Goal: Information Seeking & Learning: Learn about a topic

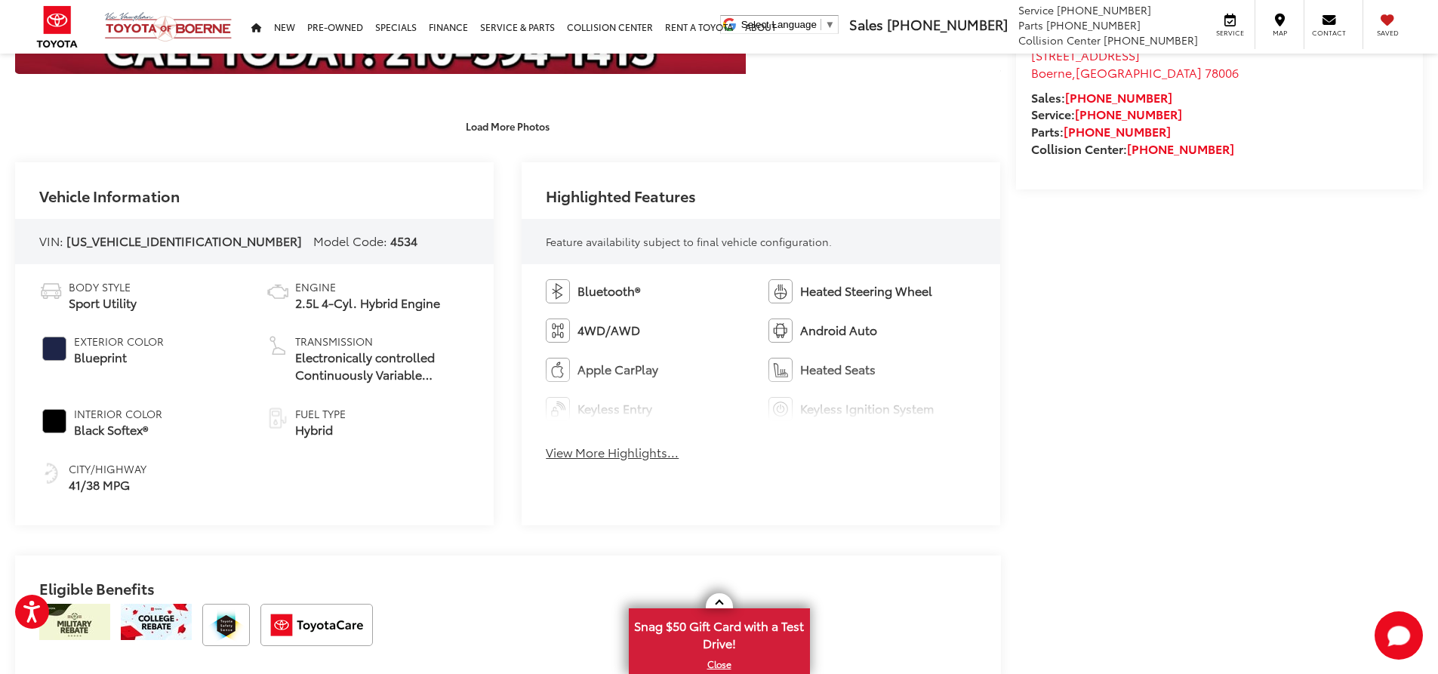
scroll to position [604, 0]
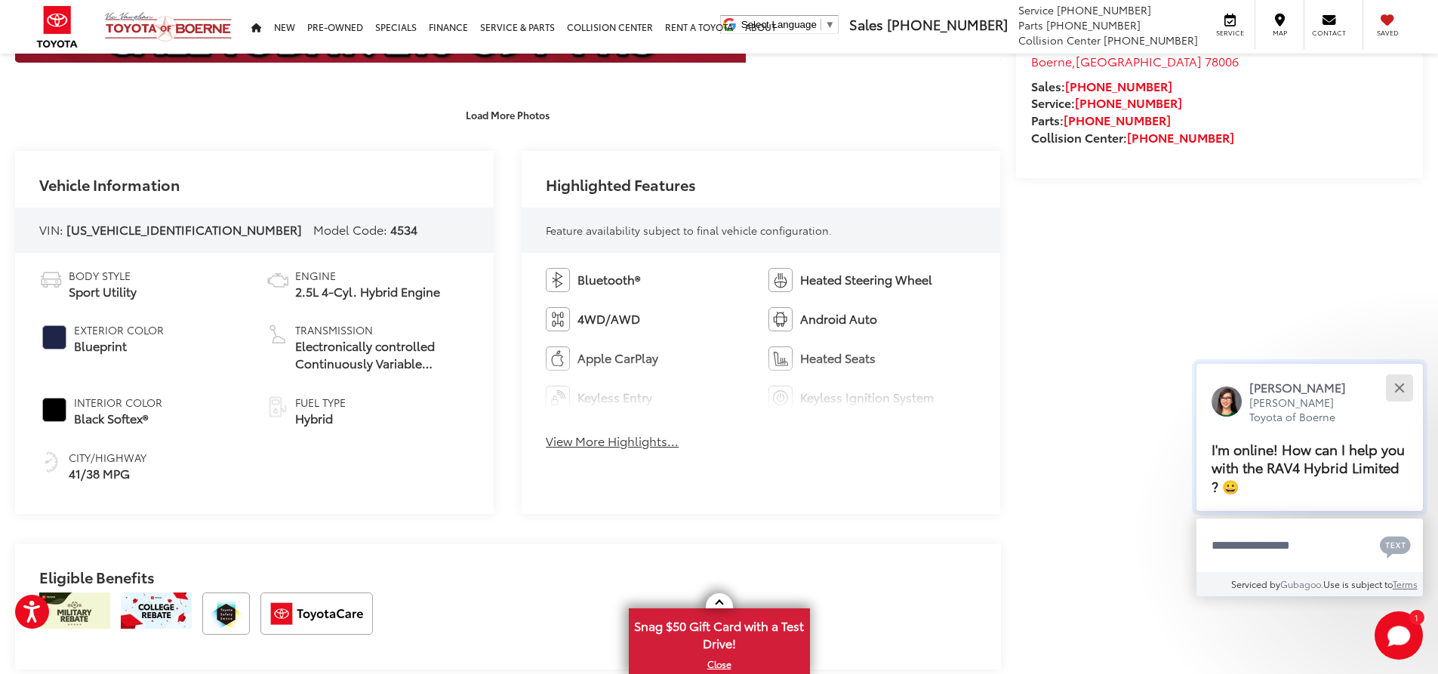
click at [1399, 385] on button "Close" at bounding box center [1398, 387] width 32 height 32
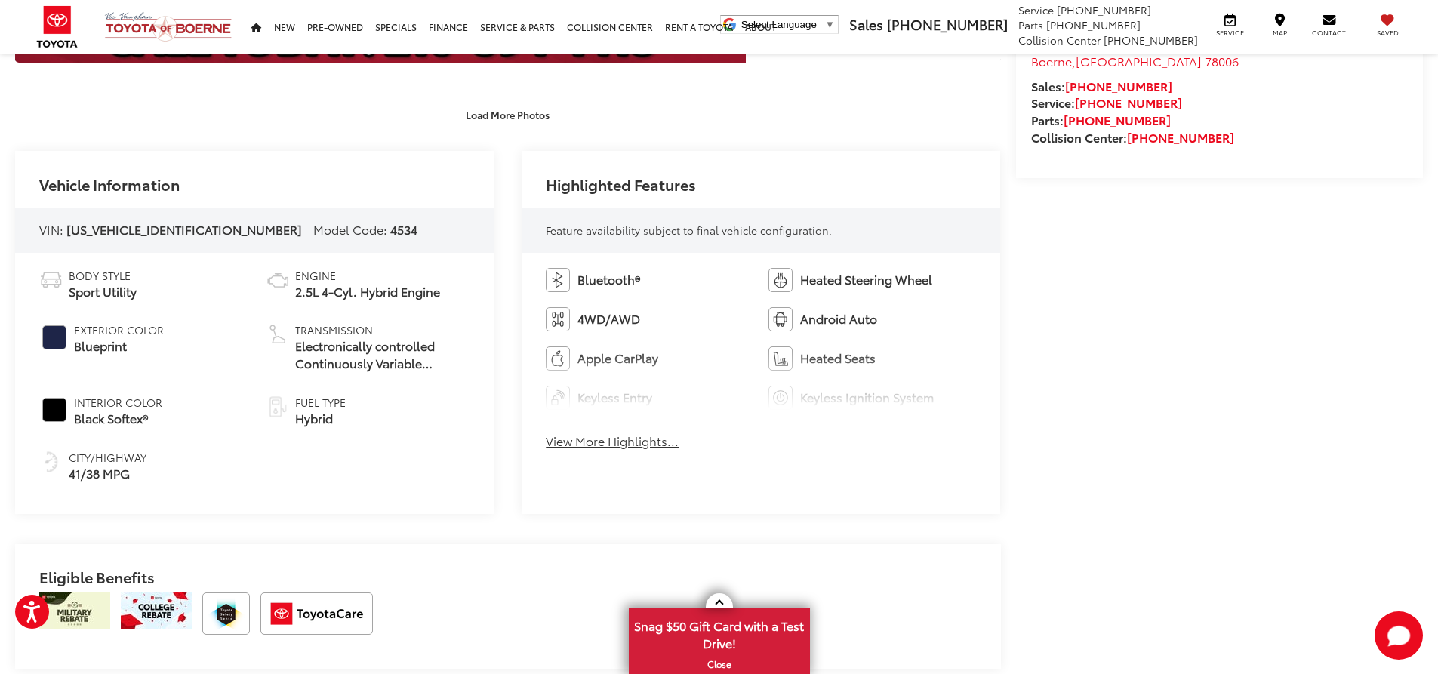
click at [643, 442] on button "View More Highlights..." at bounding box center [612, 440] width 133 height 17
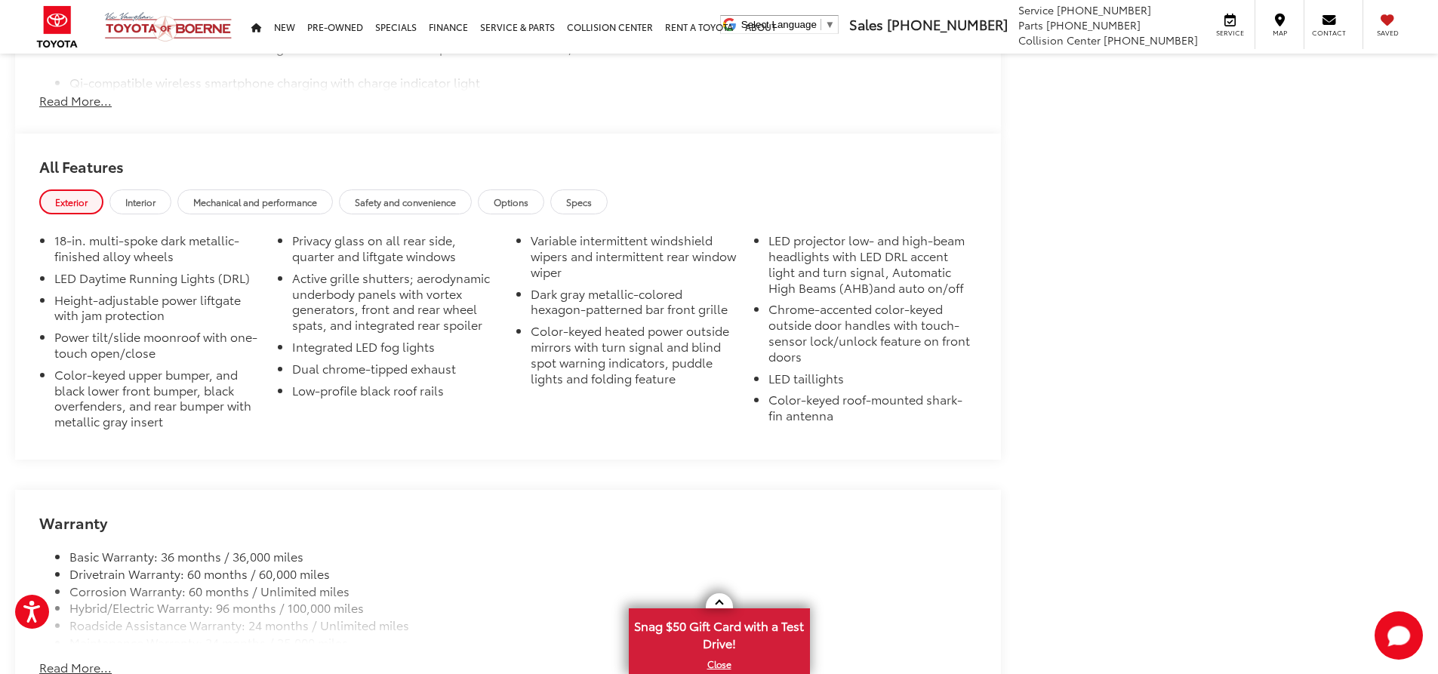
scroll to position [1585, 0]
click at [140, 204] on span "Interior" at bounding box center [140, 201] width 30 height 13
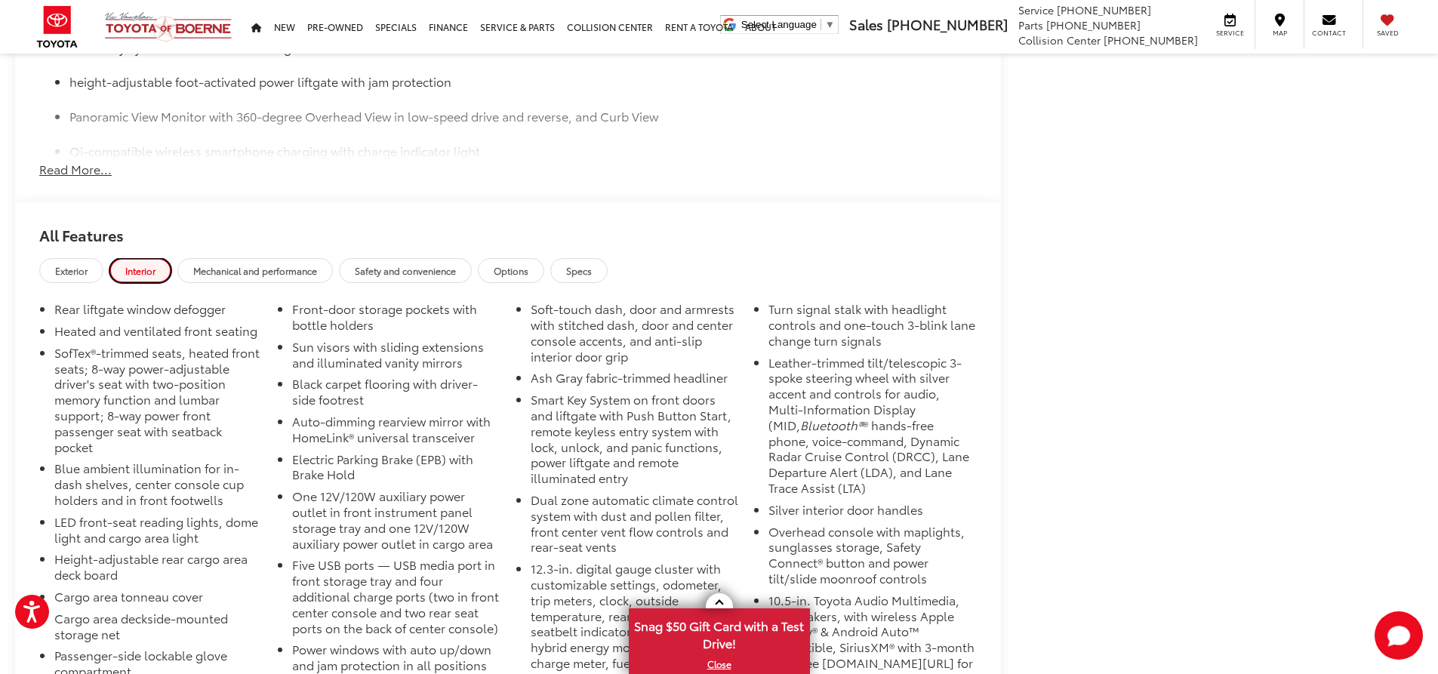
scroll to position [1509, 0]
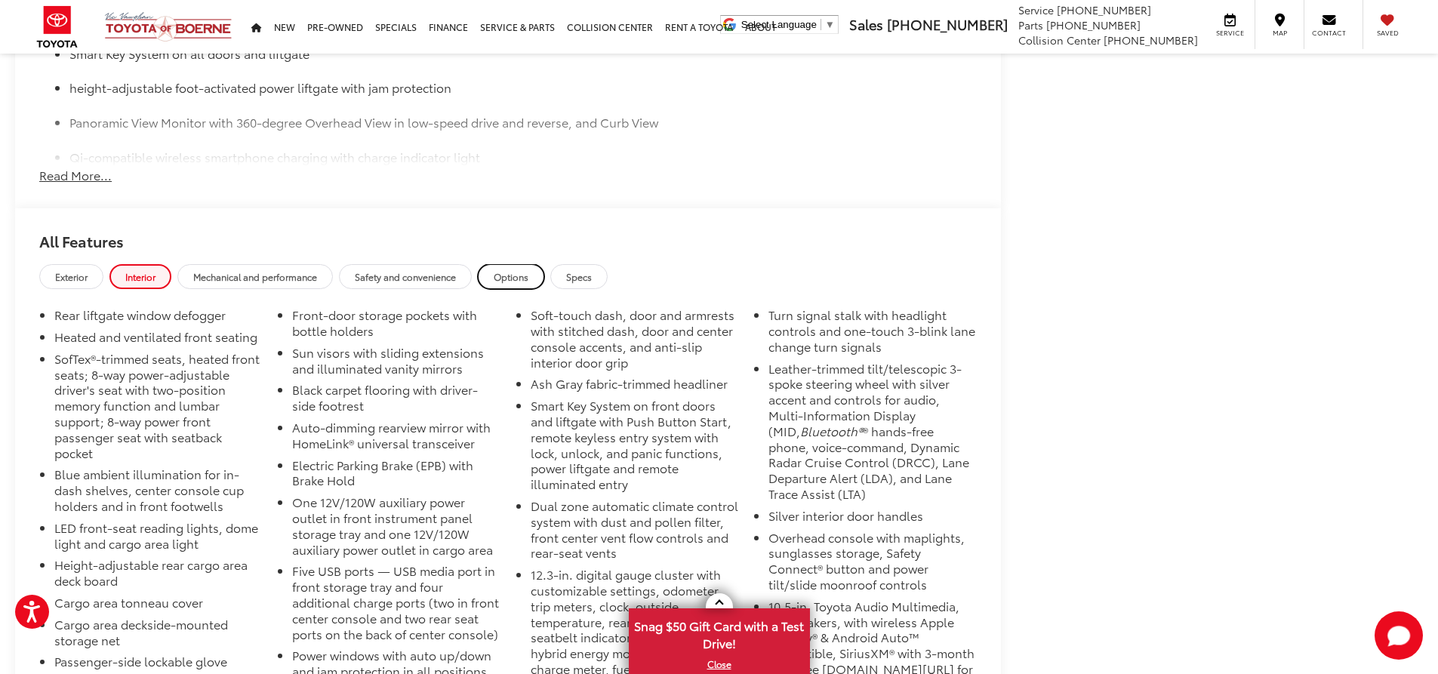
click at [518, 274] on span "Options" at bounding box center [511, 276] width 35 height 13
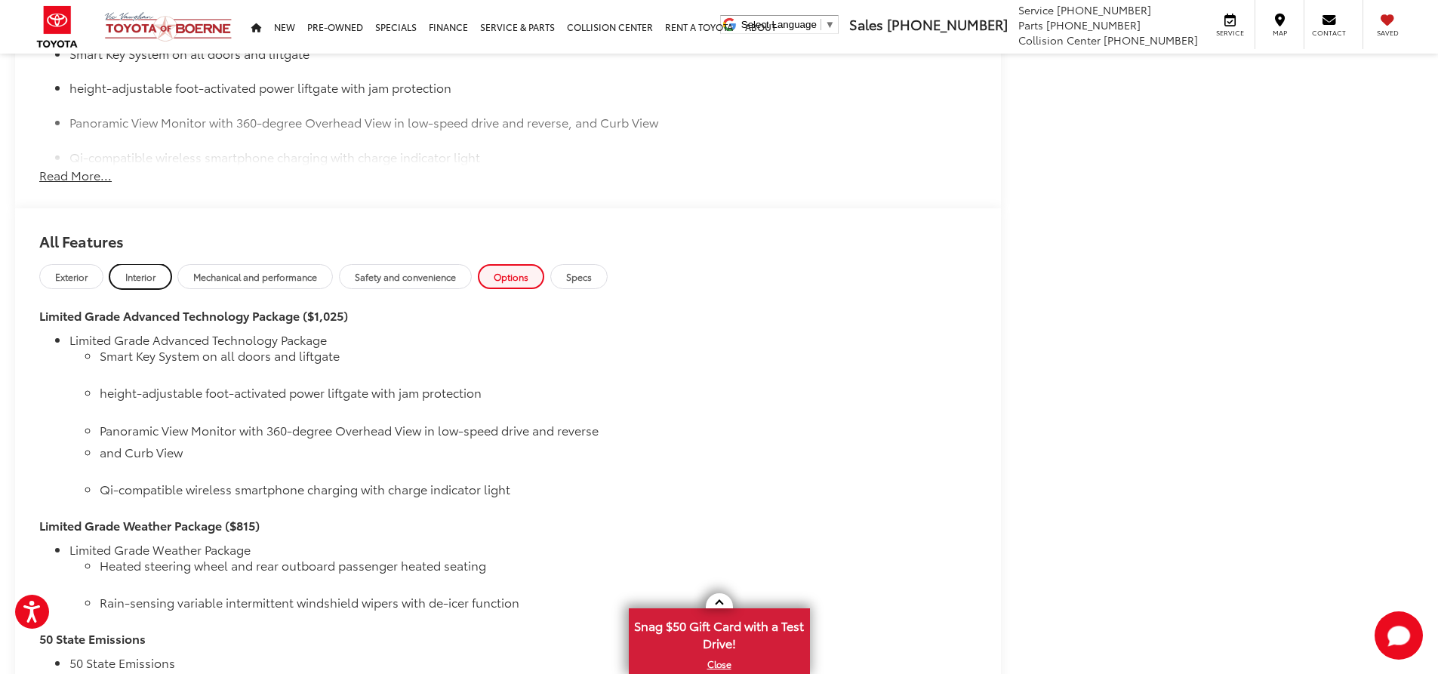
click at [147, 274] on span "Interior" at bounding box center [140, 276] width 30 height 13
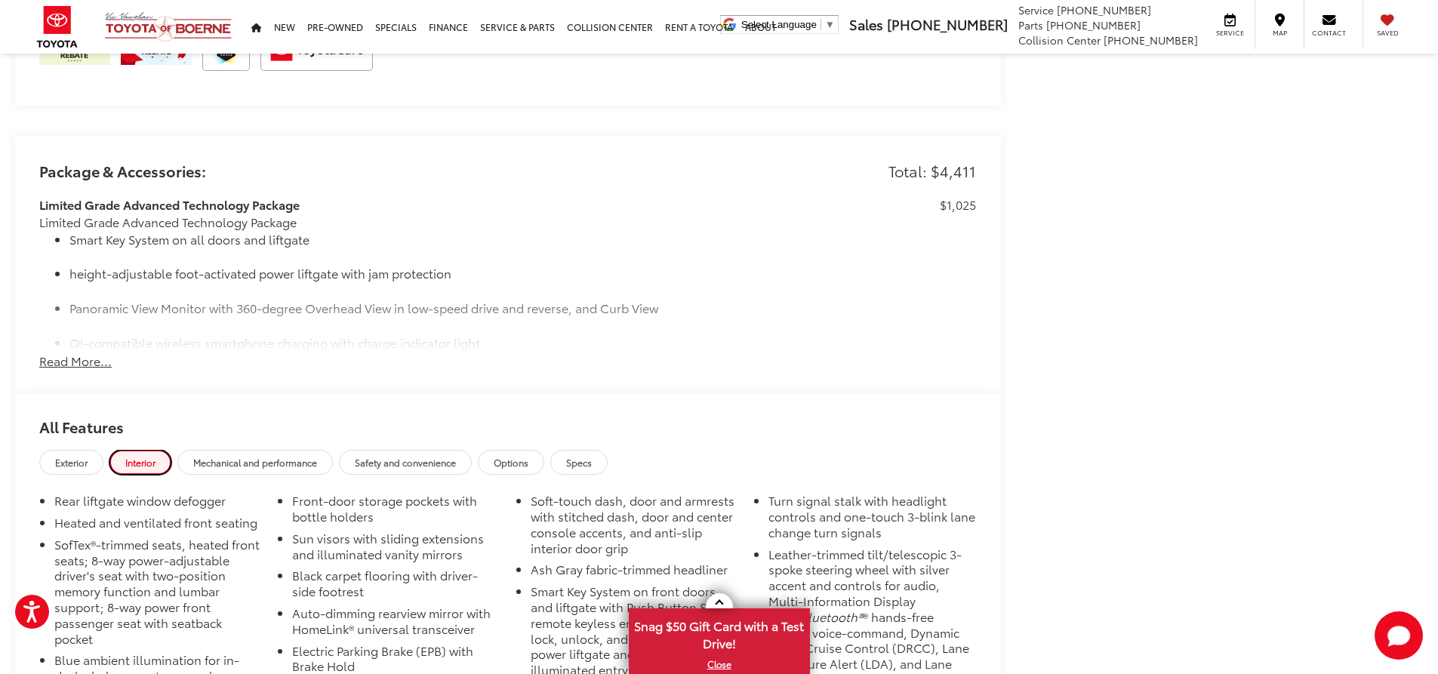
scroll to position [1283, 0]
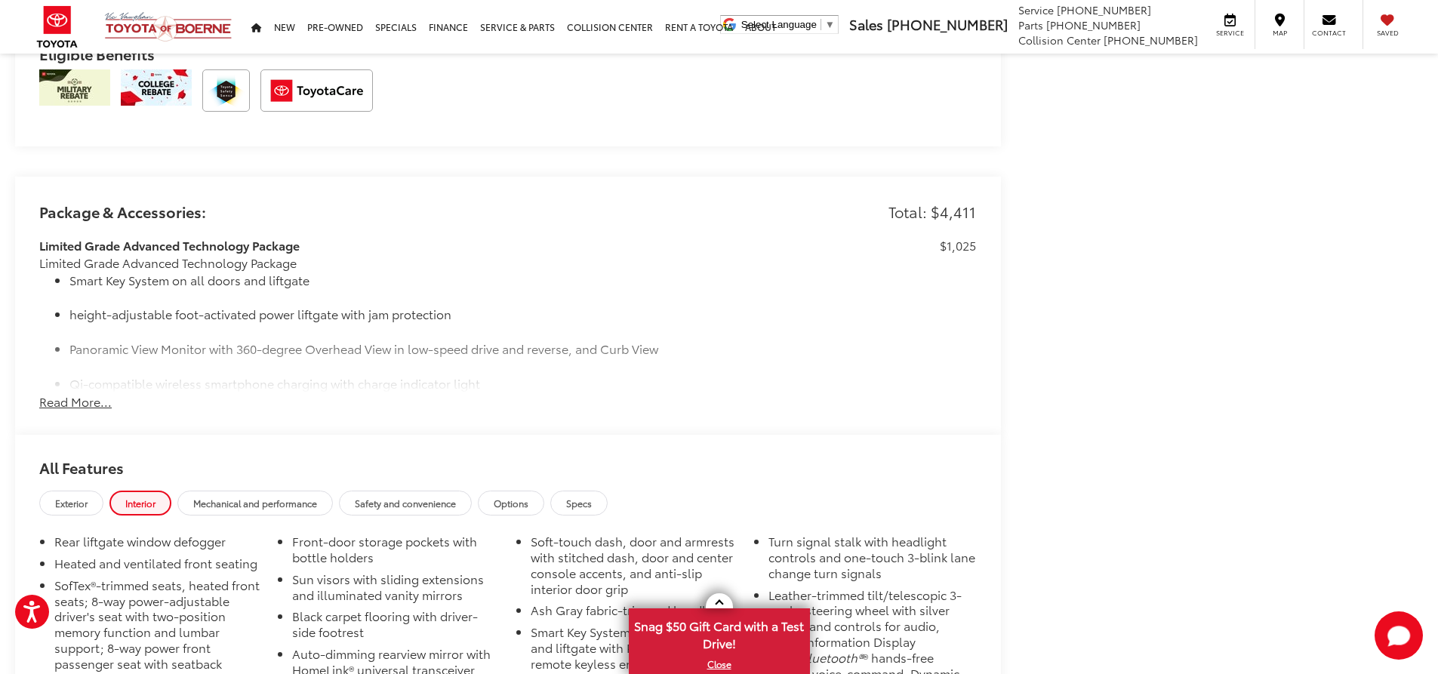
click at [89, 400] on button "Read More..." at bounding box center [75, 401] width 72 height 17
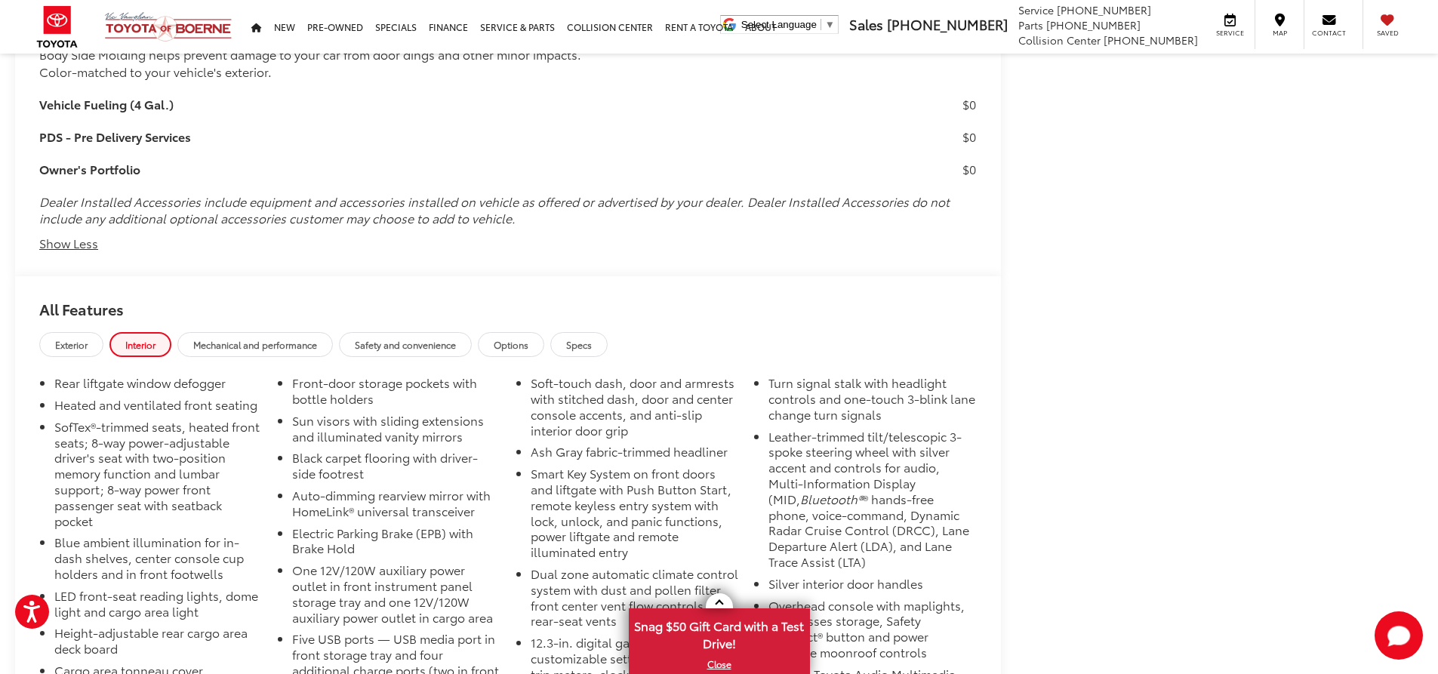
scroll to position [2576, 0]
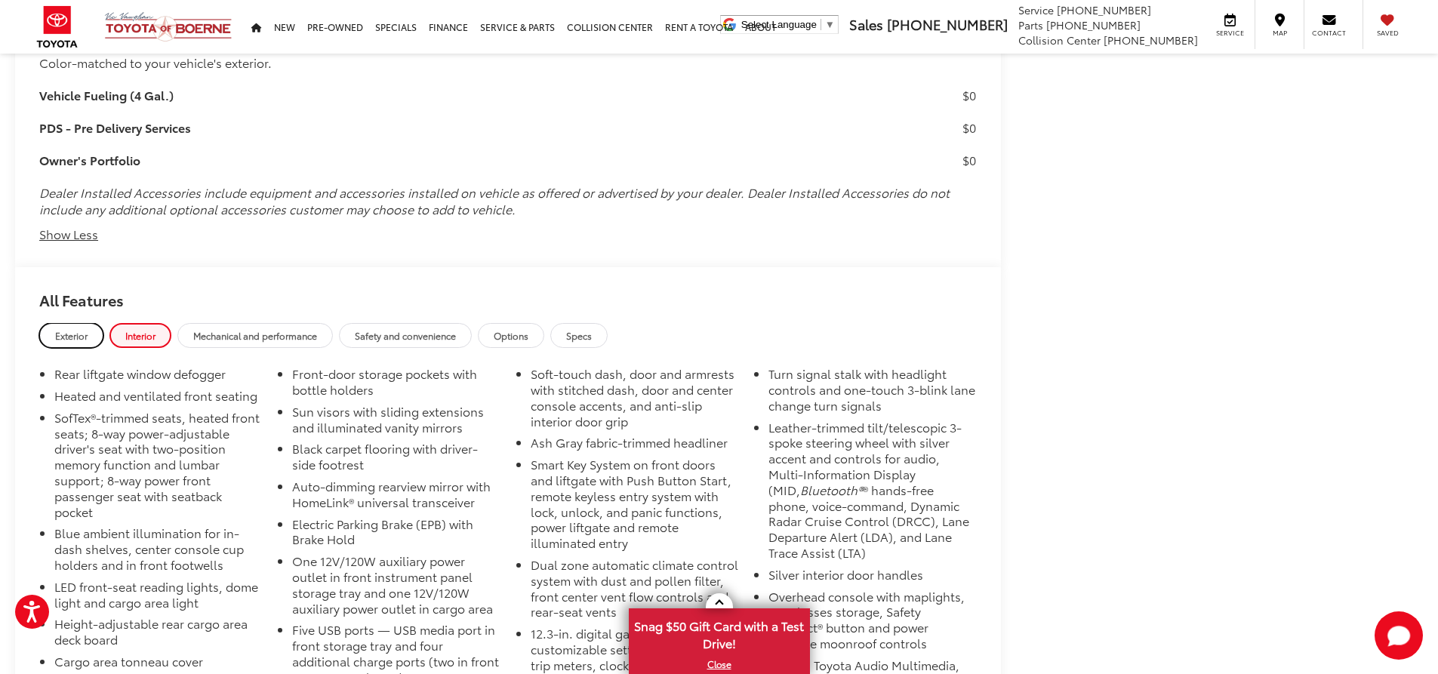
click at [78, 335] on span "Exterior" at bounding box center [71, 335] width 32 height 13
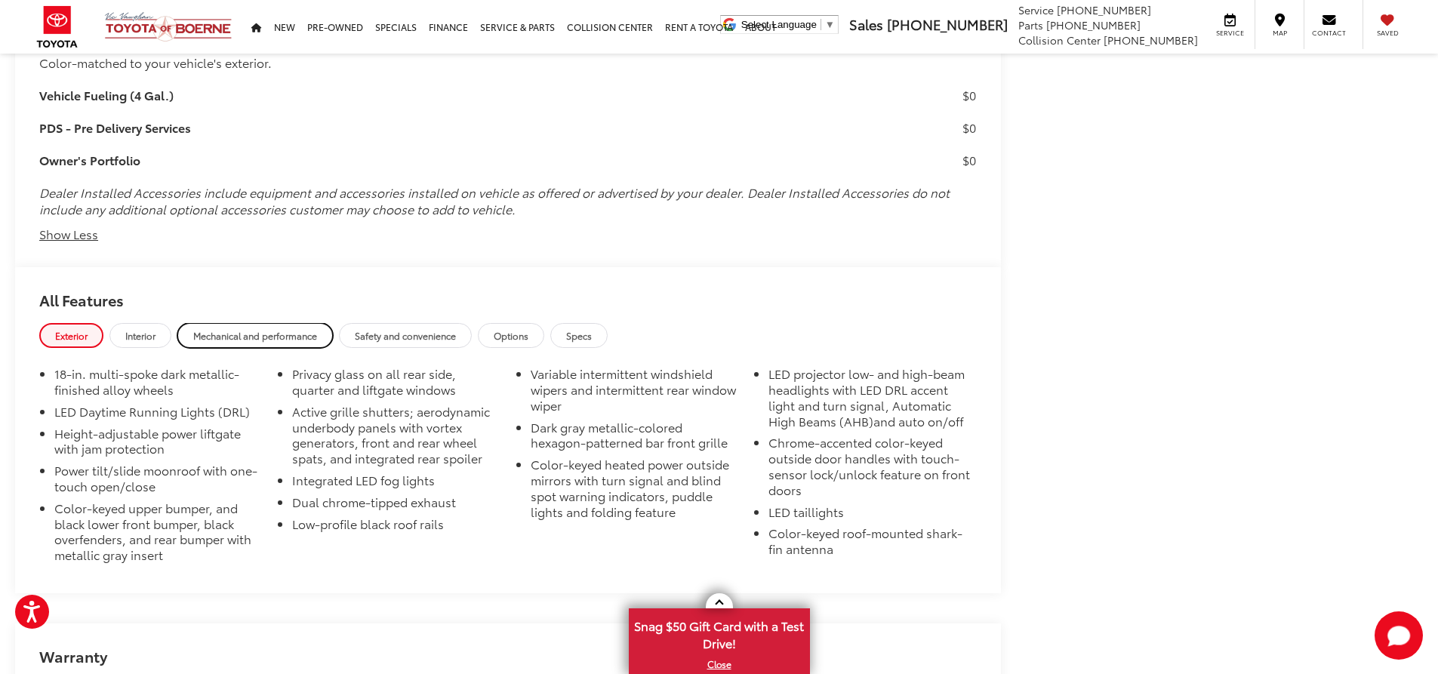
click at [305, 340] on span "Mechanical and performance" at bounding box center [255, 335] width 124 height 13
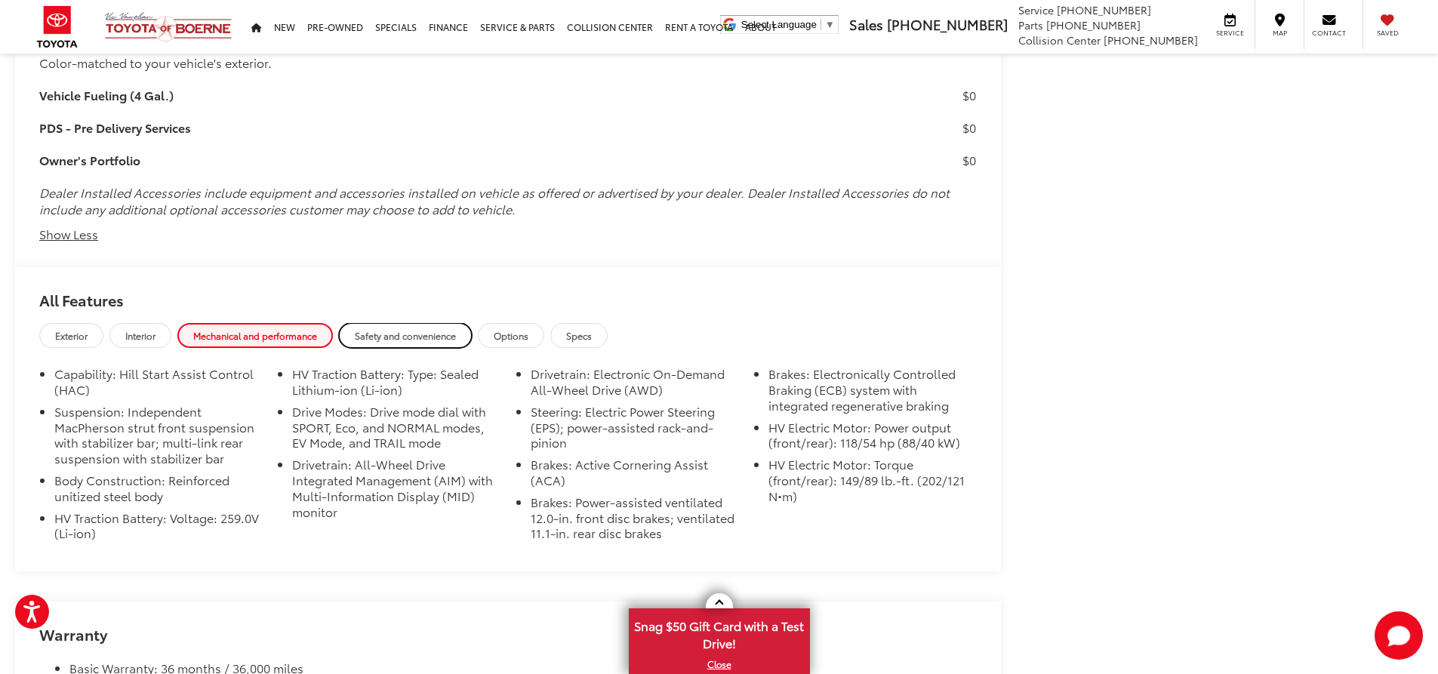
click at [417, 336] on span "Safety and convenience" at bounding box center [405, 335] width 101 height 13
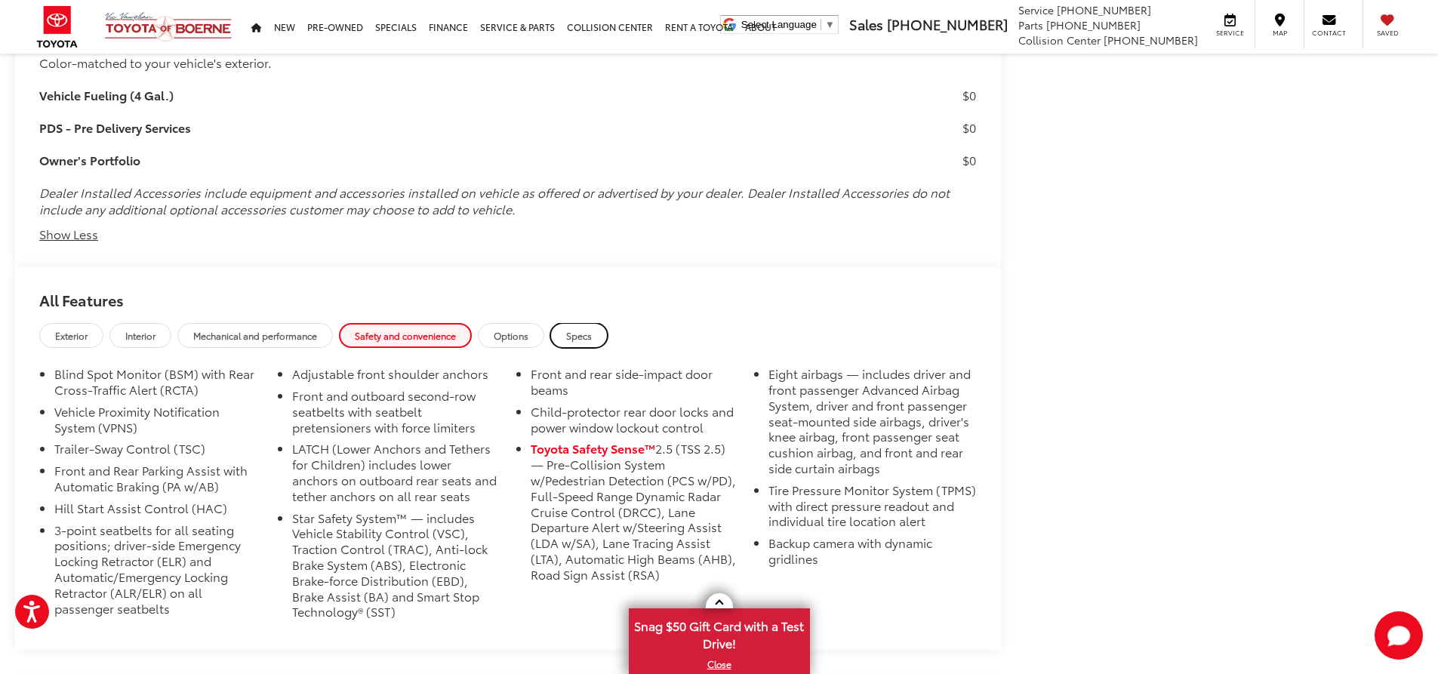
click at [580, 334] on span "Specs" at bounding box center [579, 335] width 26 height 13
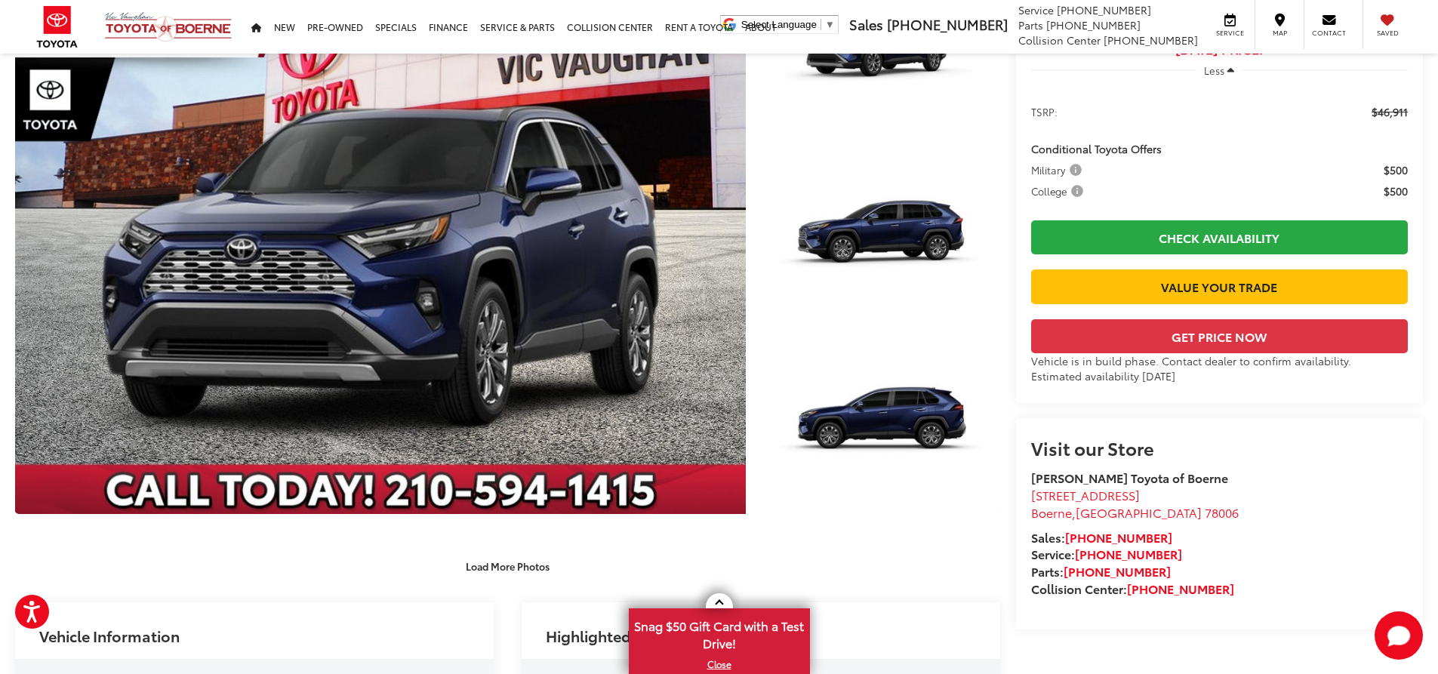
scroll to position [0, 0]
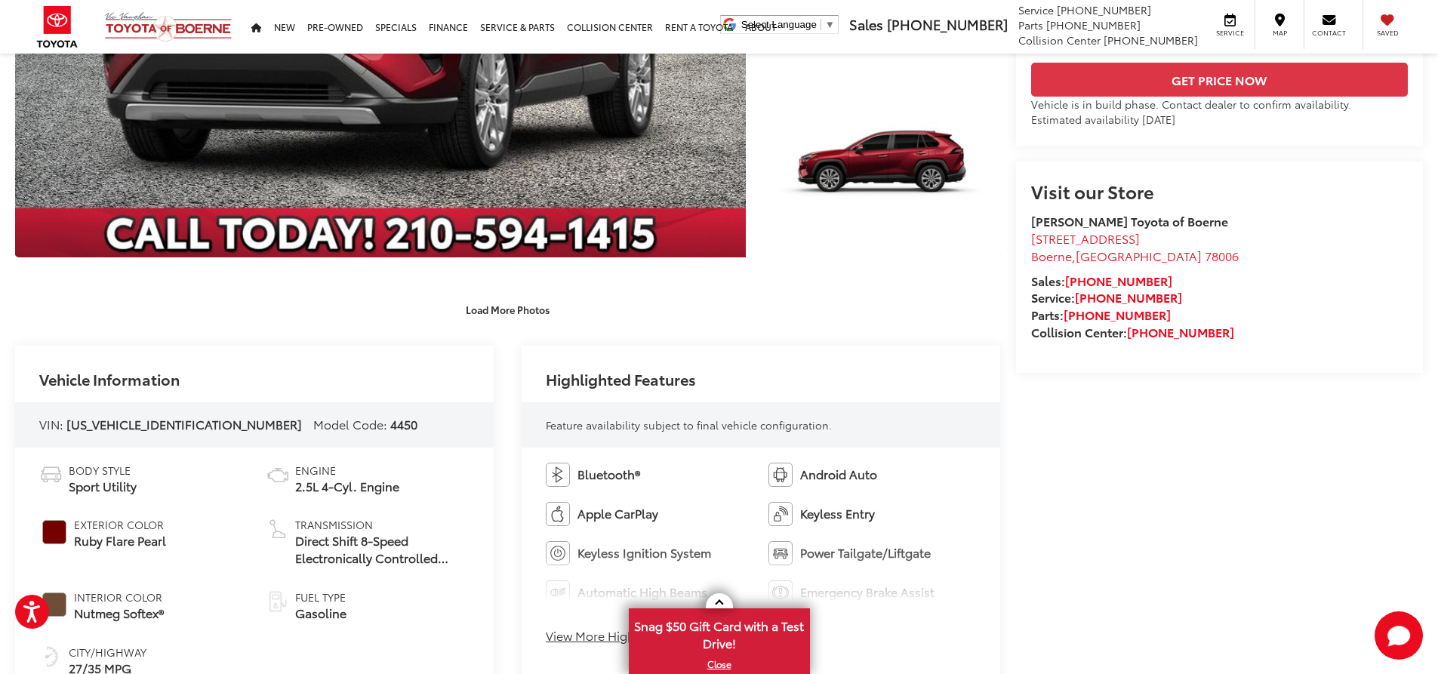
scroll to position [453, 0]
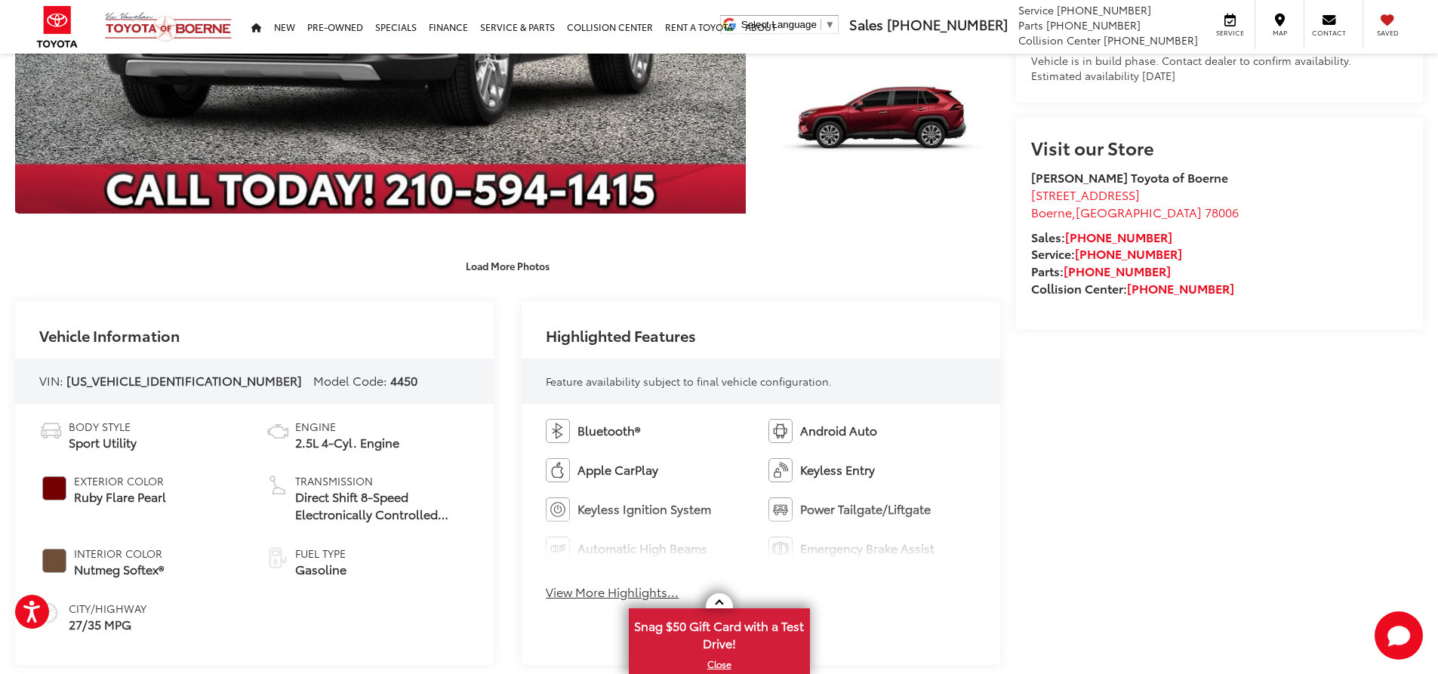
click at [576, 592] on button "View More Highlights..." at bounding box center [612, 591] width 133 height 17
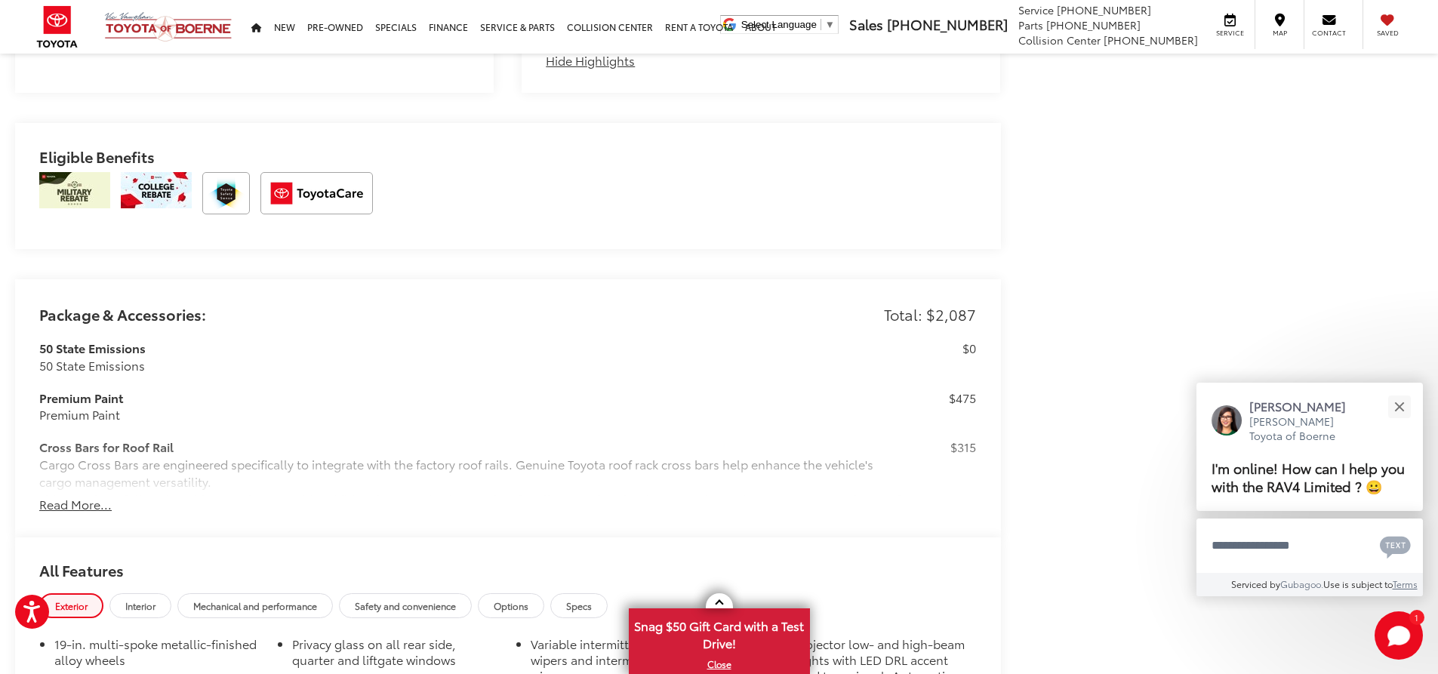
scroll to position [1207, 0]
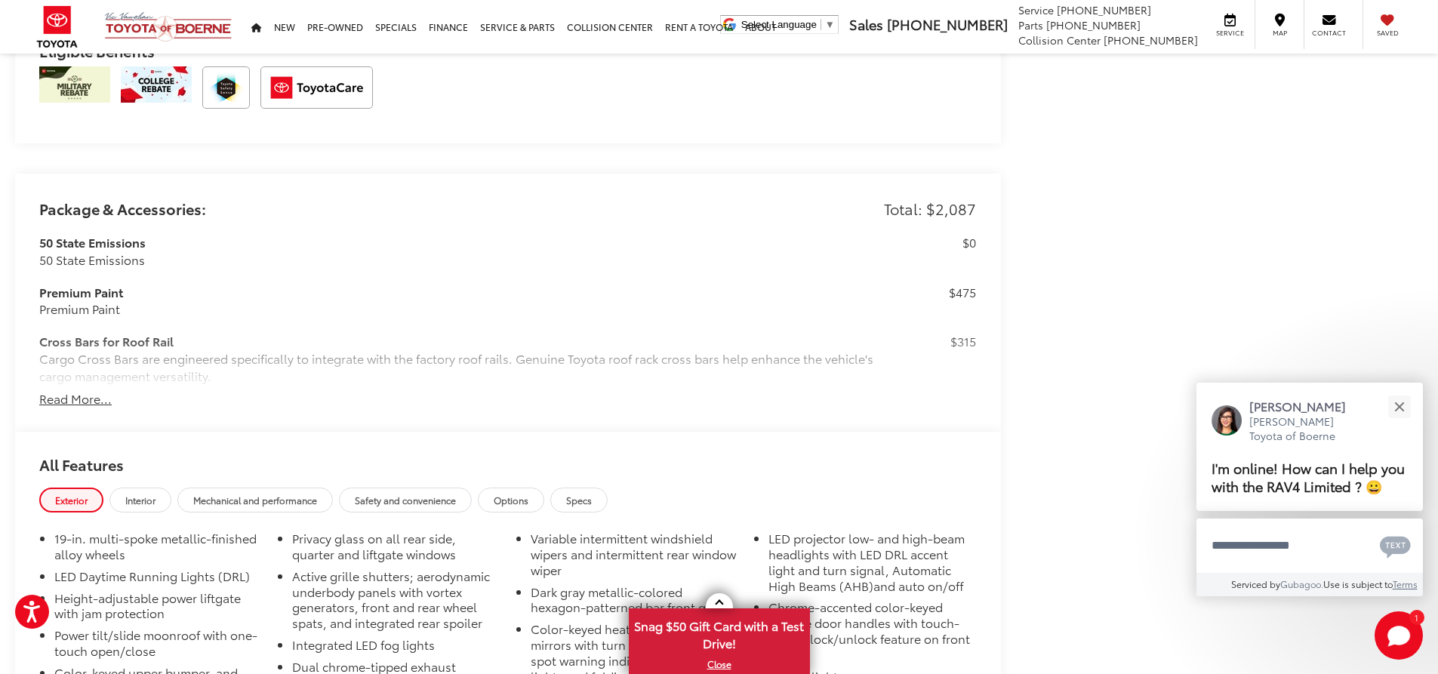
click at [72, 397] on button "Read More..." at bounding box center [75, 398] width 72 height 17
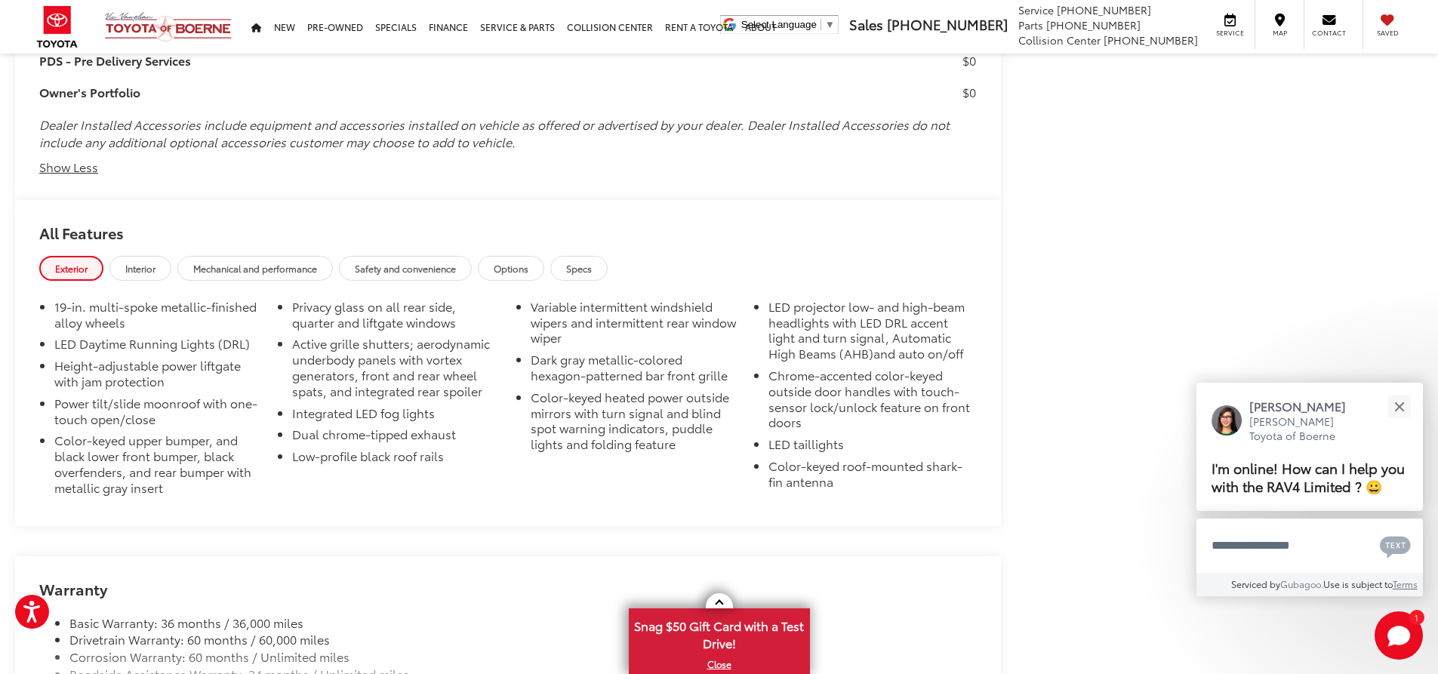
scroll to position [2045, 0]
click at [154, 259] on span "Interior" at bounding box center [140, 265] width 30 height 13
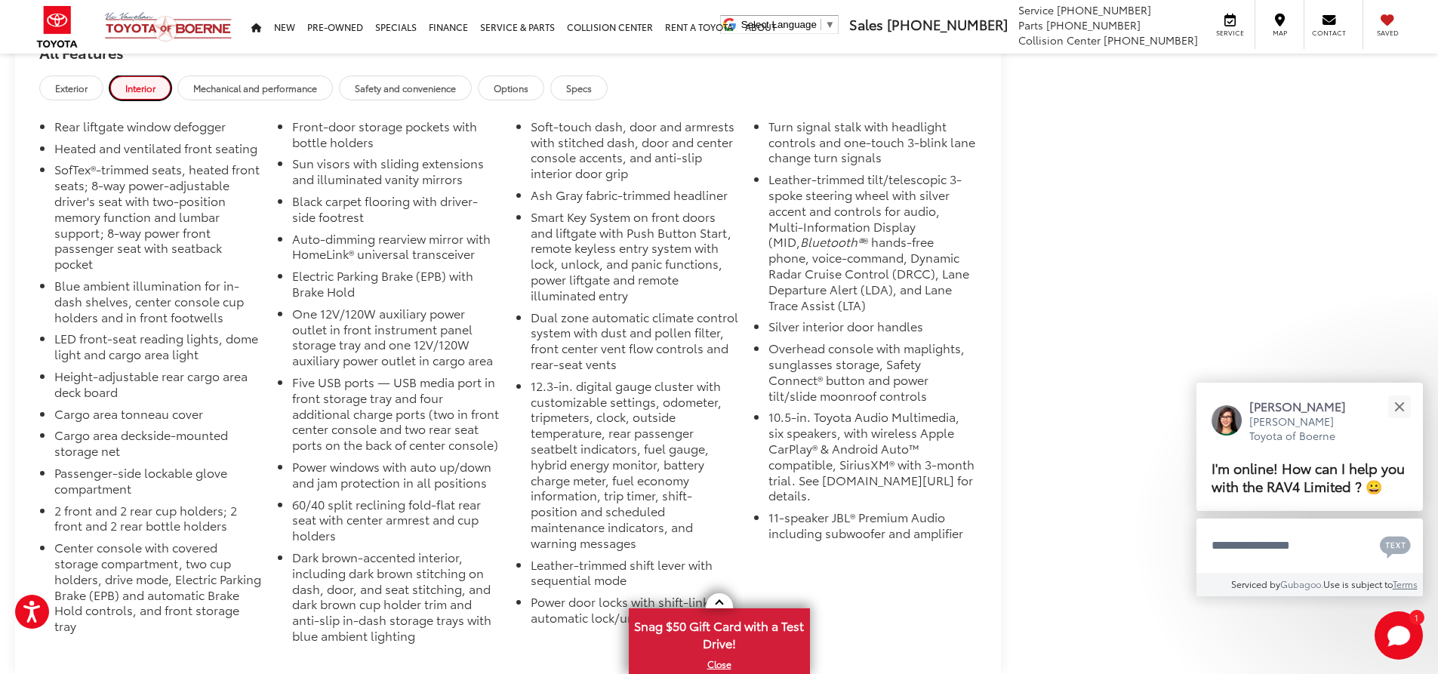
scroll to position [2196, 0]
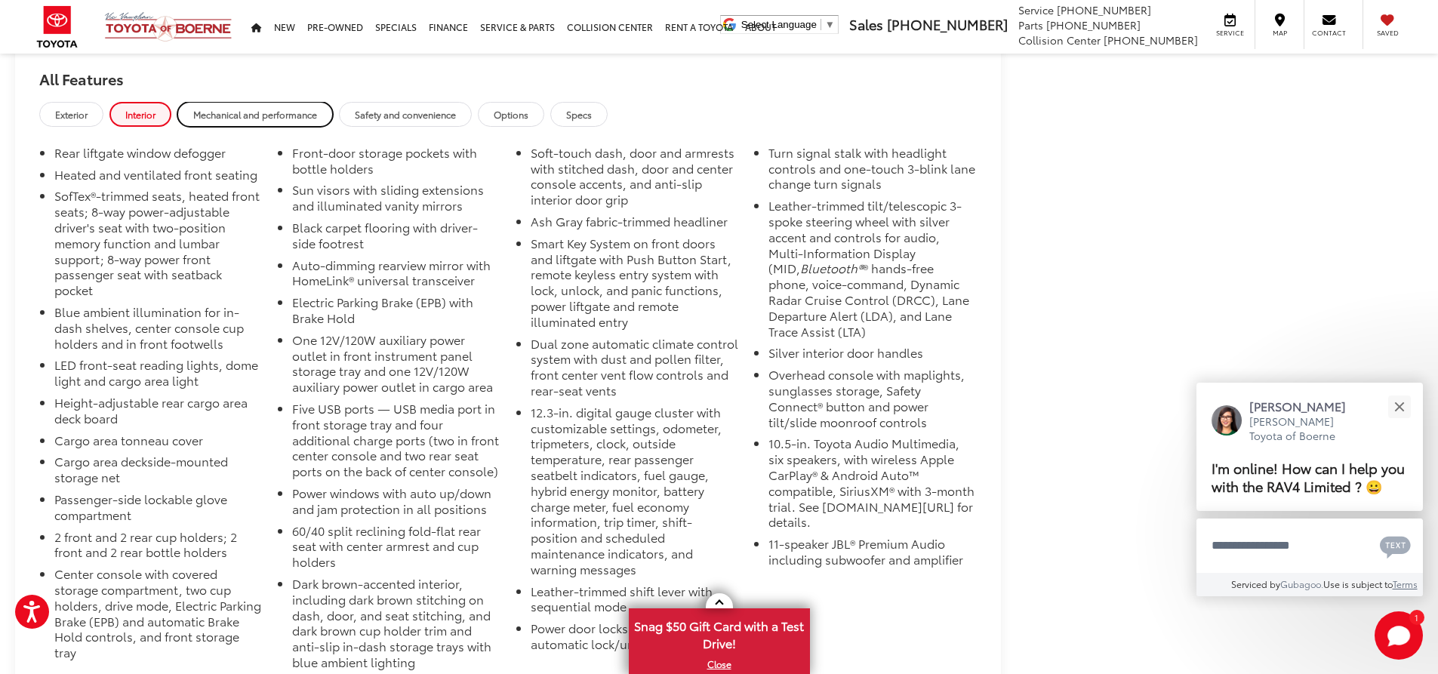
click at [267, 116] on span "Mechanical and performance" at bounding box center [255, 114] width 124 height 13
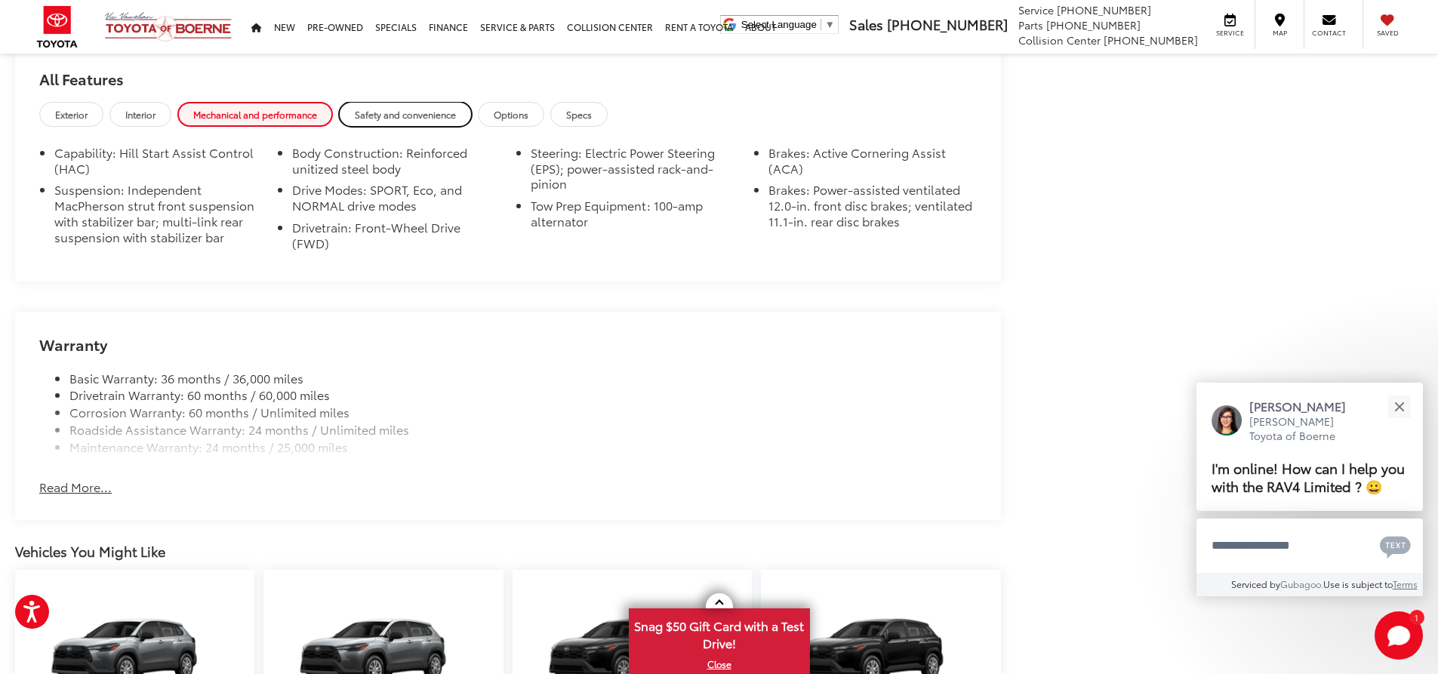
click at [437, 104] on link "Safety and convenience" at bounding box center [405, 114] width 133 height 25
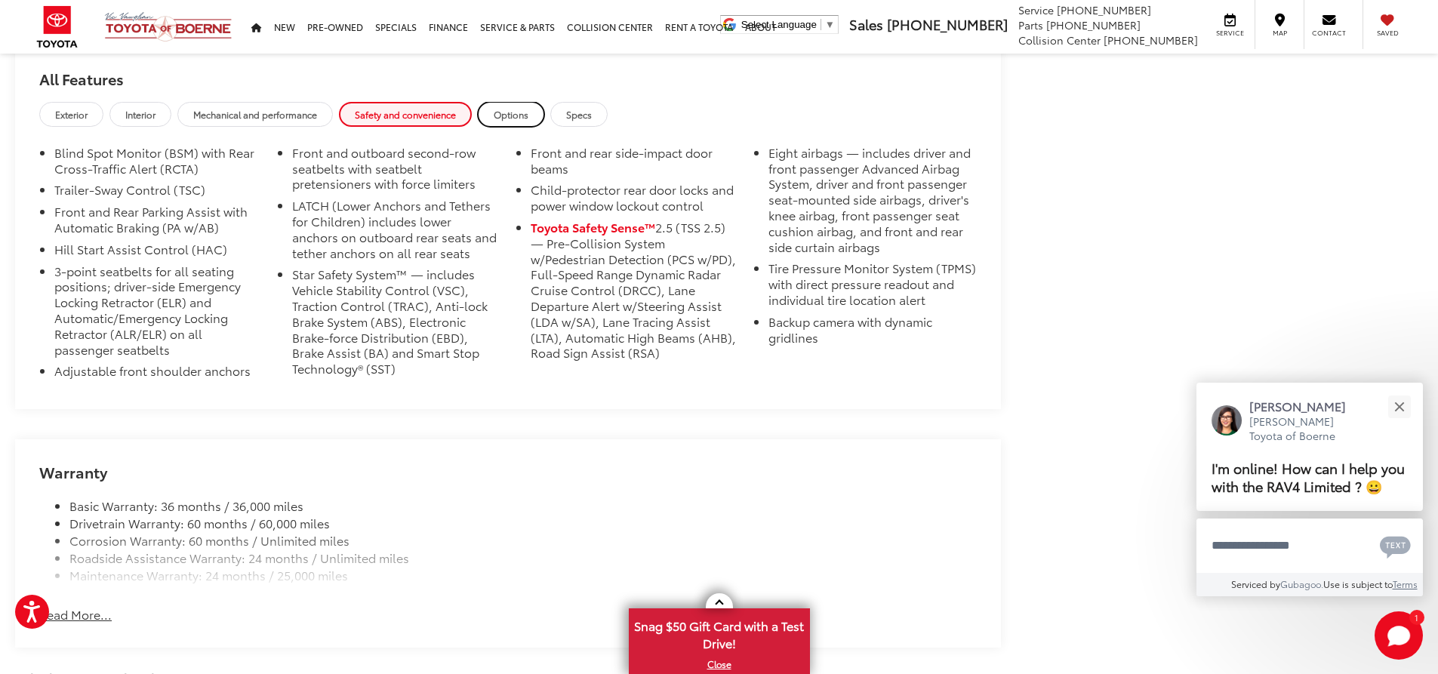
click at [528, 115] on span "Options" at bounding box center [511, 114] width 35 height 13
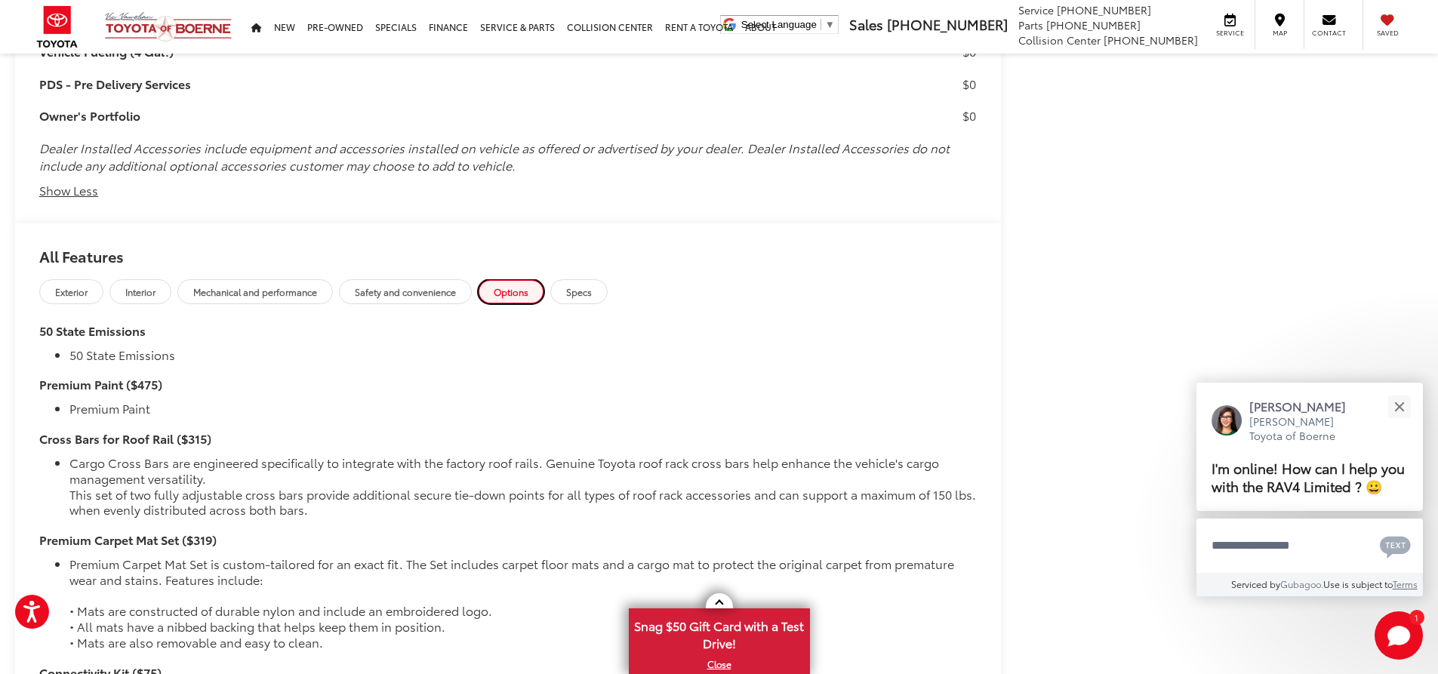
scroll to position [2045, 0]
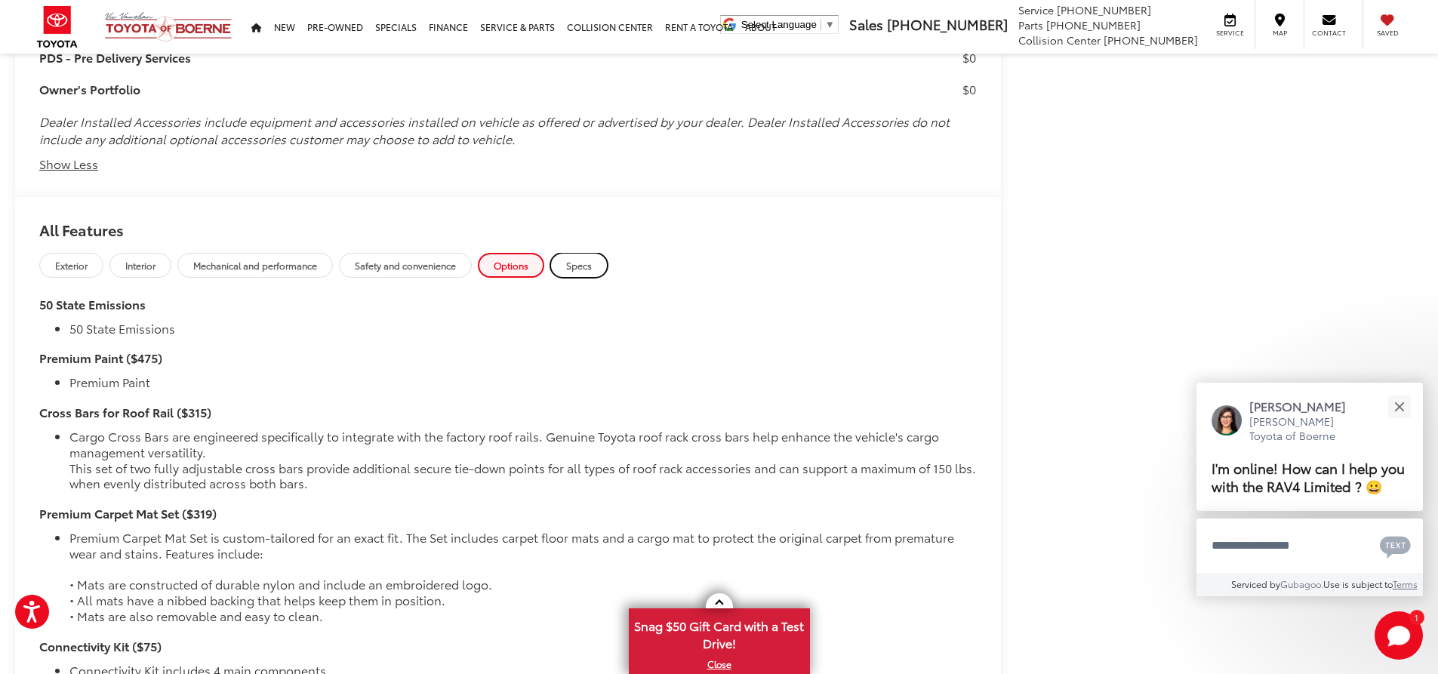
click at [592, 266] on span "Specs" at bounding box center [579, 265] width 26 height 13
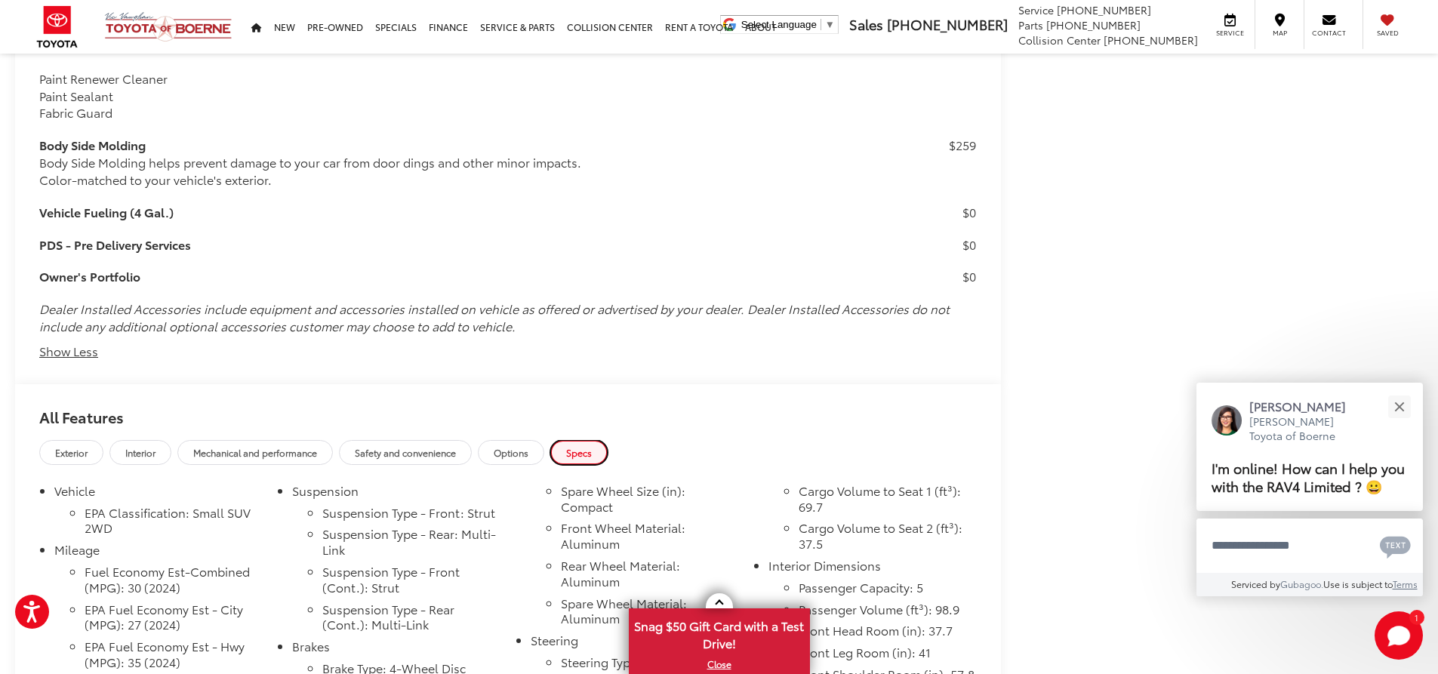
scroll to position [1819, 0]
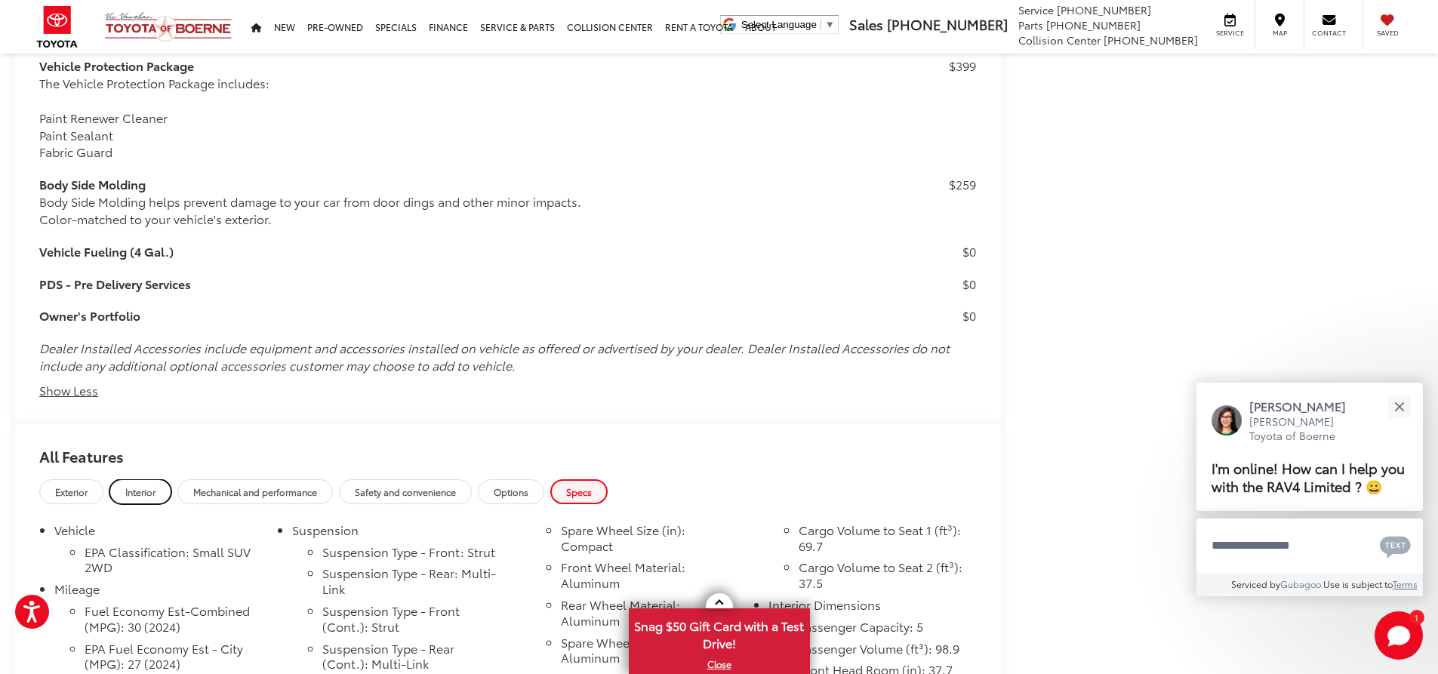
click at [141, 486] on span "Interior" at bounding box center [140, 491] width 30 height 13
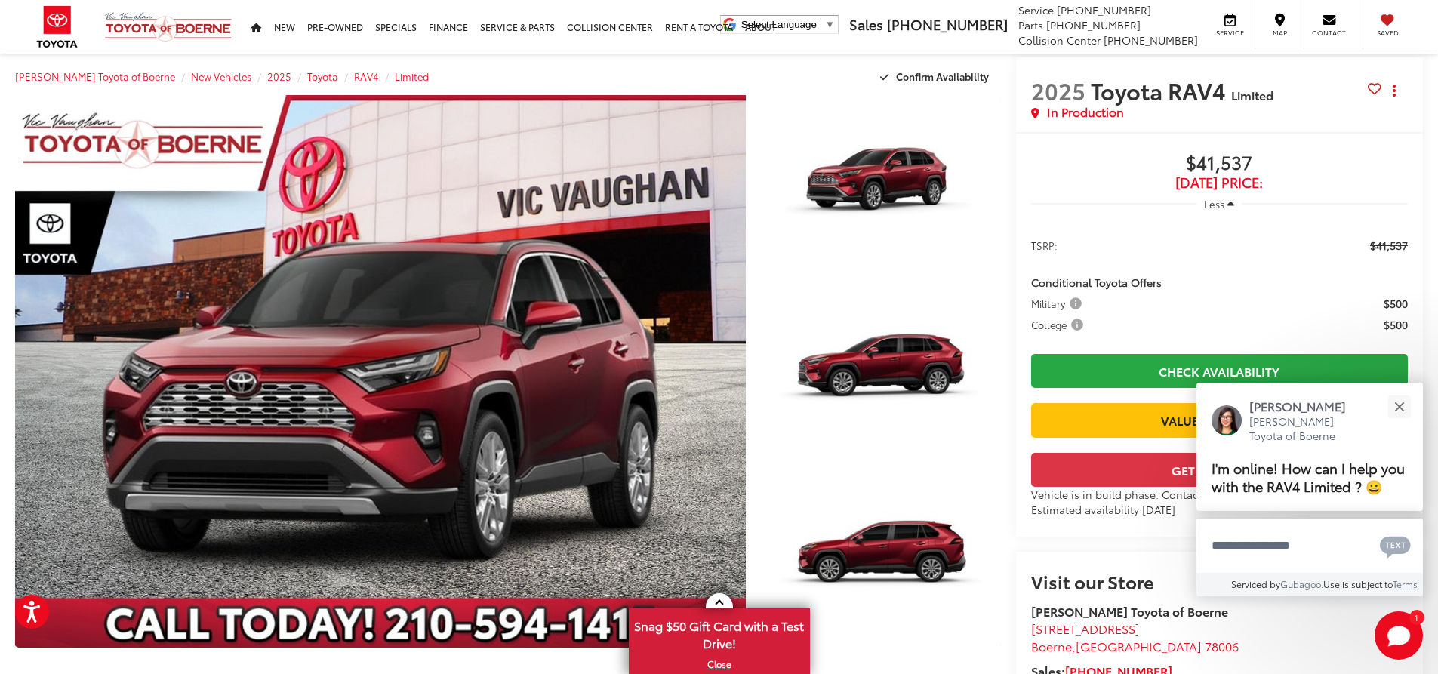
scroll to position [8, 0]
